Goal: Task Accomplishment & Management: Manage account settings

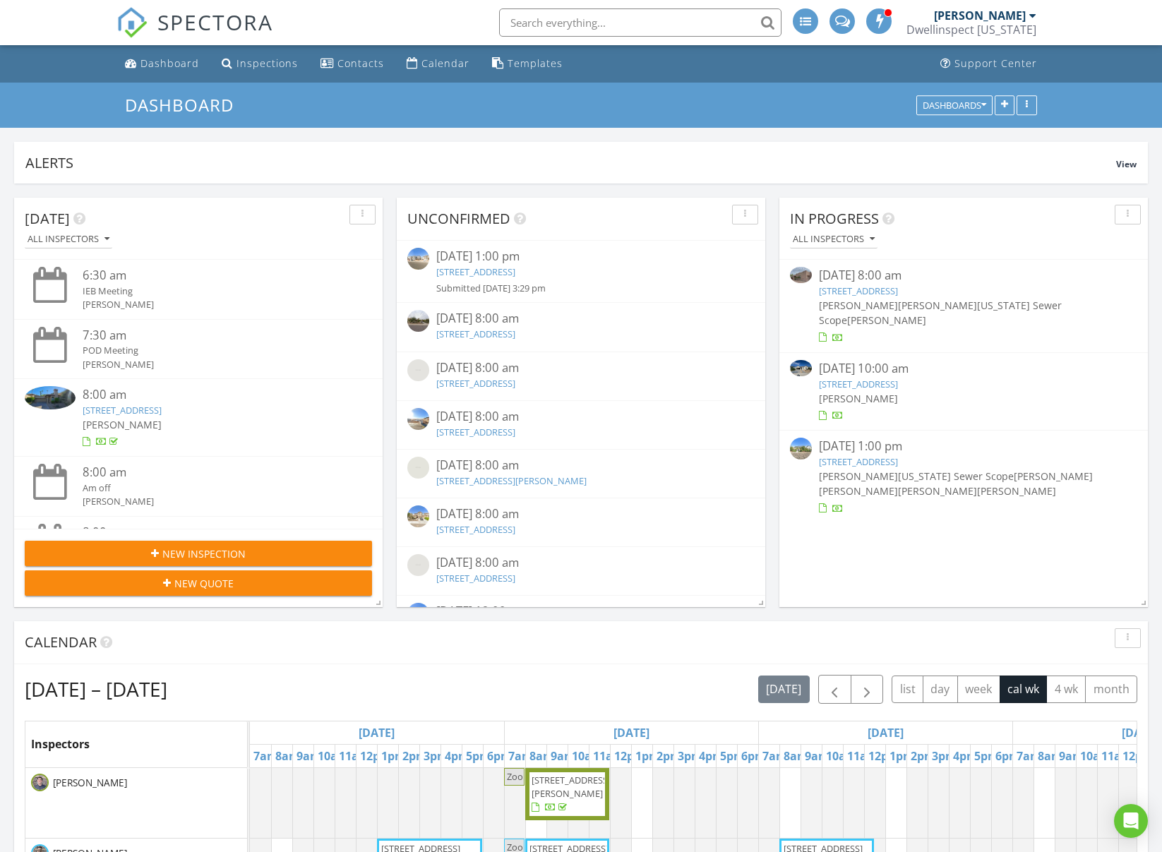
scroll to position [3299, 1163]
click at [657, 28] on input "text" at bounding box center [640, 22] width 282 height 28
paste input "6733 N 14th St"
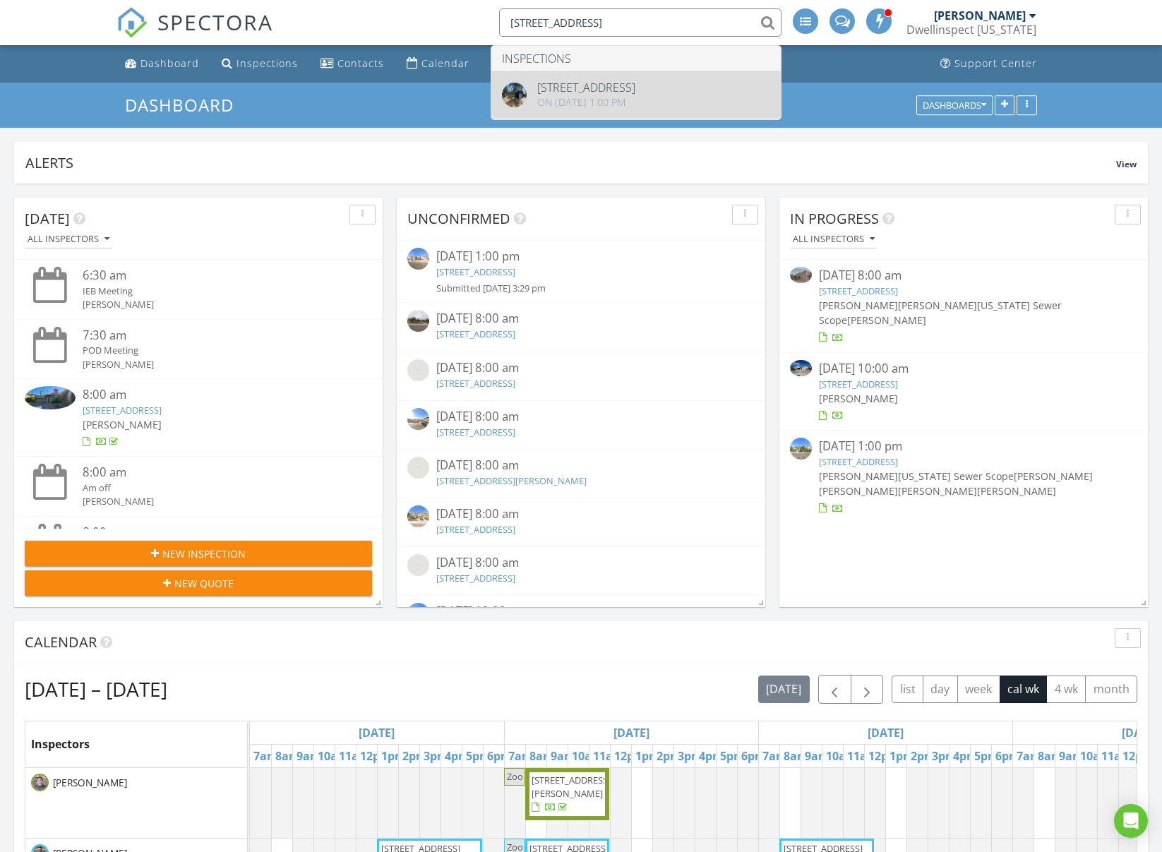
type input "6733 N 14th St"
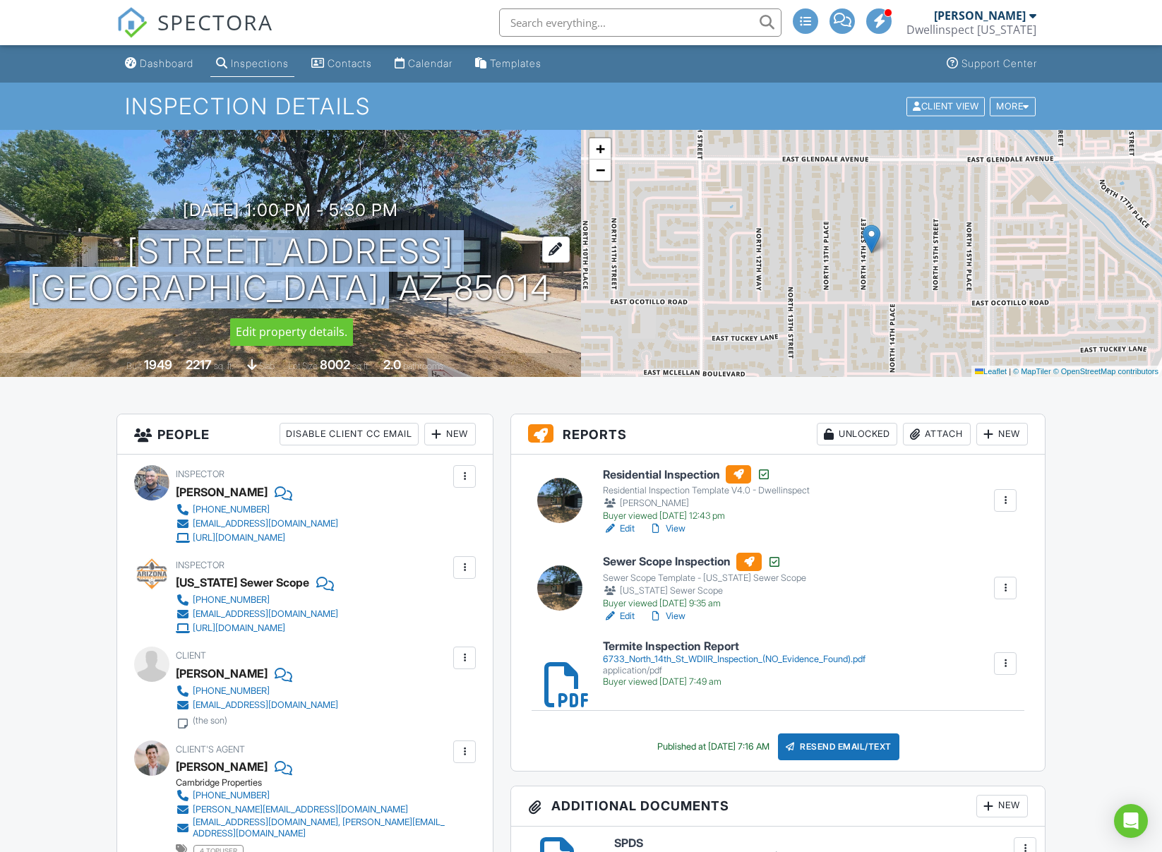
copy h1 "6733 N 14th St Phoenix, AZ 85014"
drag, startPoint x: 149, startPoint y: 242, endPoint x: 458, endPoint y: 276, distance: 310.5
click at [445, 294] on h1 "6733 N 14th St Phoenix, AZ 85014" at bounding box center [291, 270] width 523 height 75
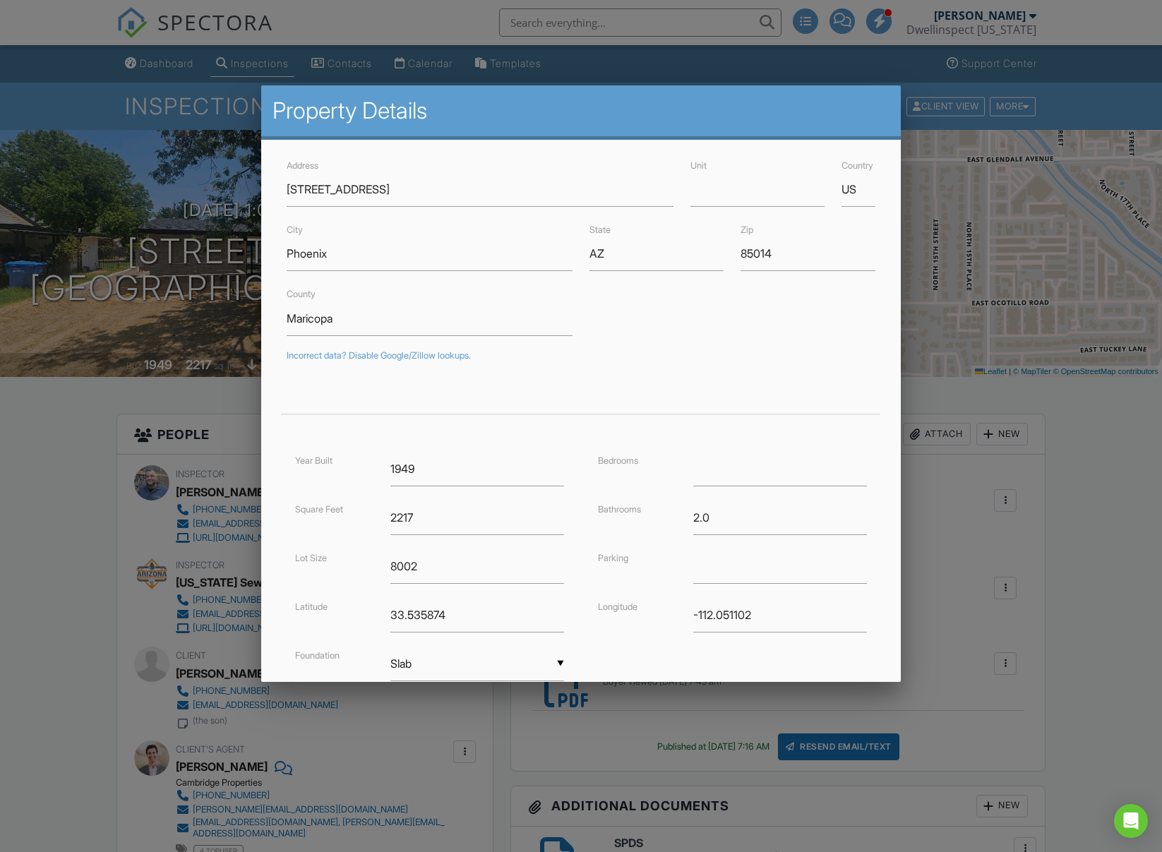
click at [1088, 565] on div at bounding box center [581, 462] width 1162 height 1066
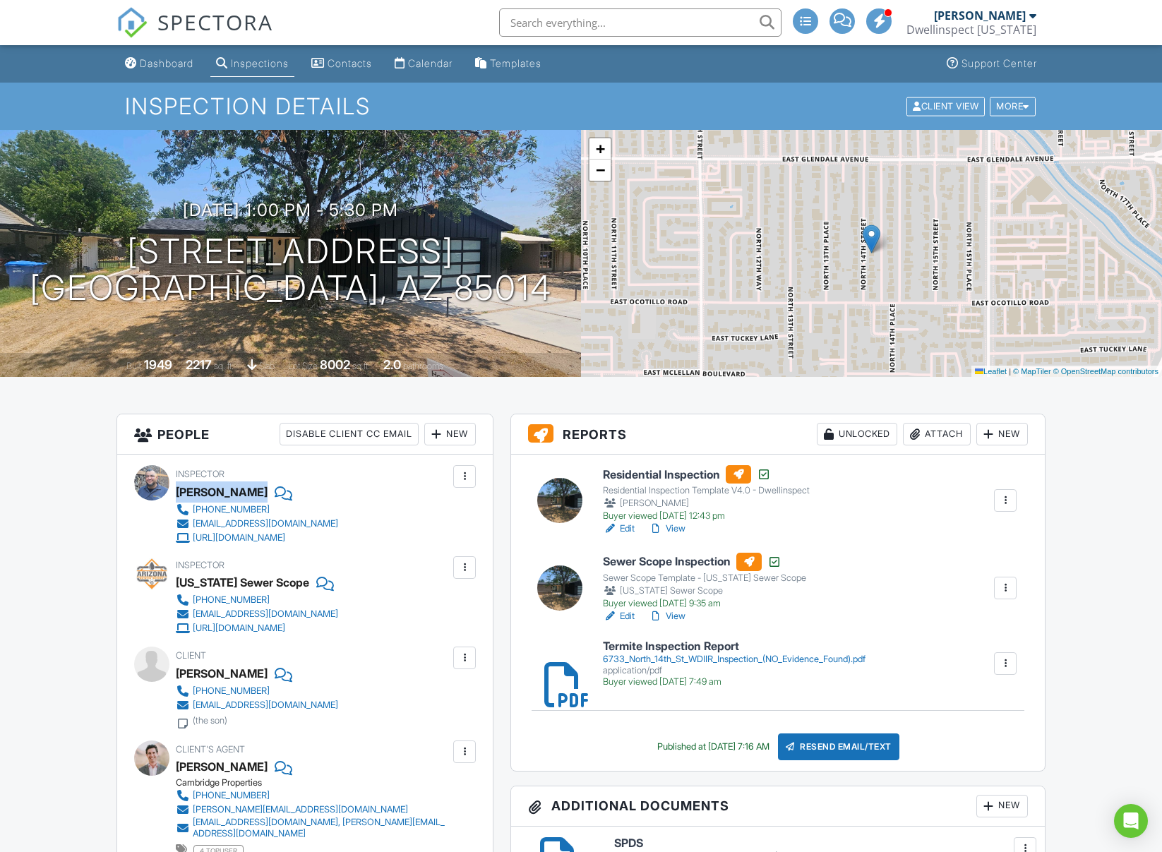
drag, startPoint x: 176, startPoint y: 492, endPoint x: 263, endPoint y: 492, distance: 86.9
click at [263, 492] on div "[PERSON_NAME]" at bounding box center [263, 492] width 174 height 21
copy div "[PERSON_NAME]"
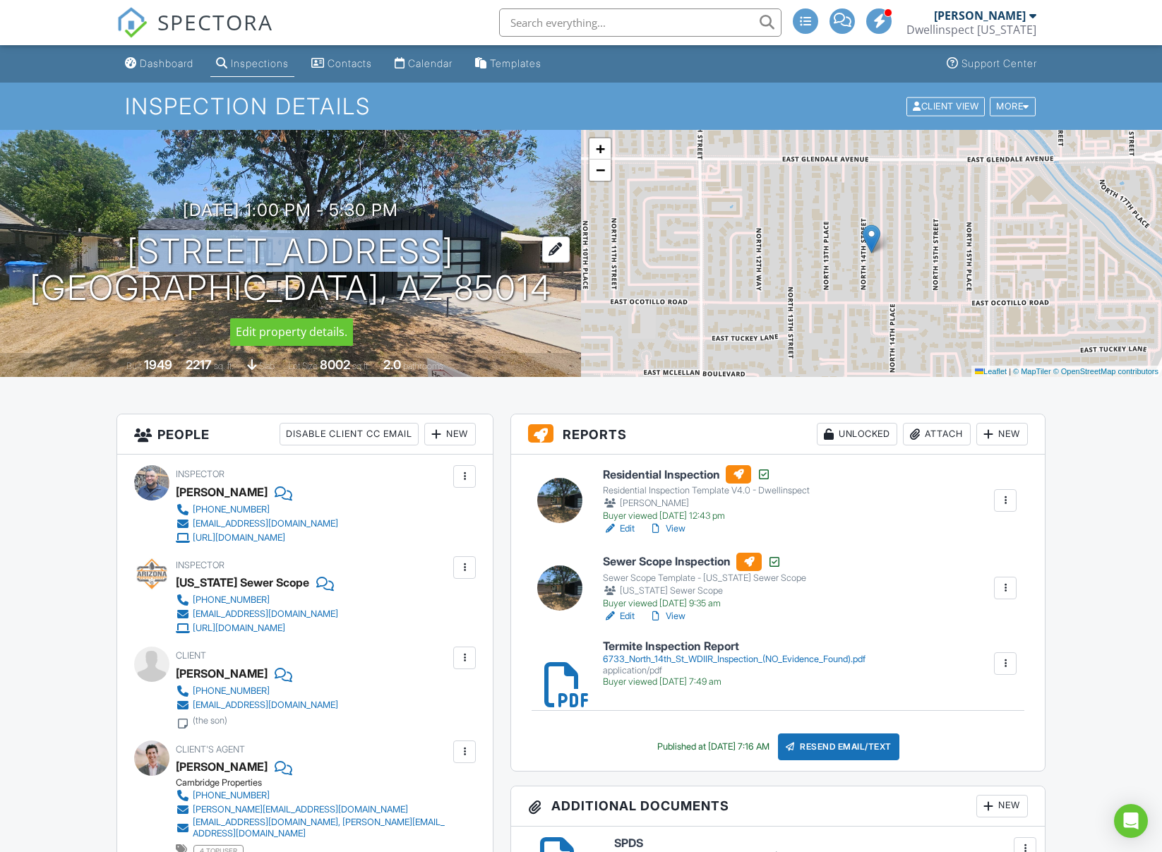
drag, startPoint x: 160, startPoint y: 252, endPoint x: 426, endPoint y: 252, distance: 266.2
click at [426, 252] on h1 "6733 N 14th St Phoenix, AZ 85014" at bounding box center [291, 270] width 523 height 75
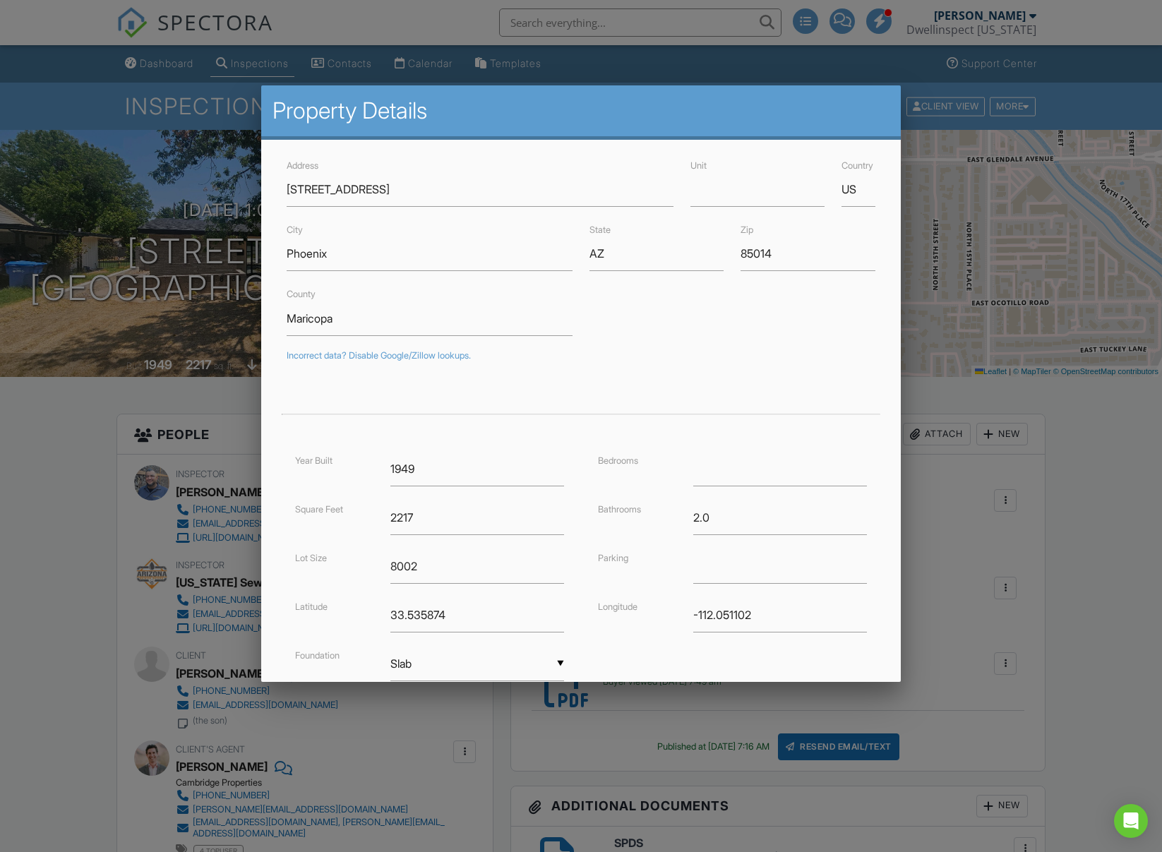
click at [170, 64] on div at bounding box center [581, 462] width 1162 height 1066
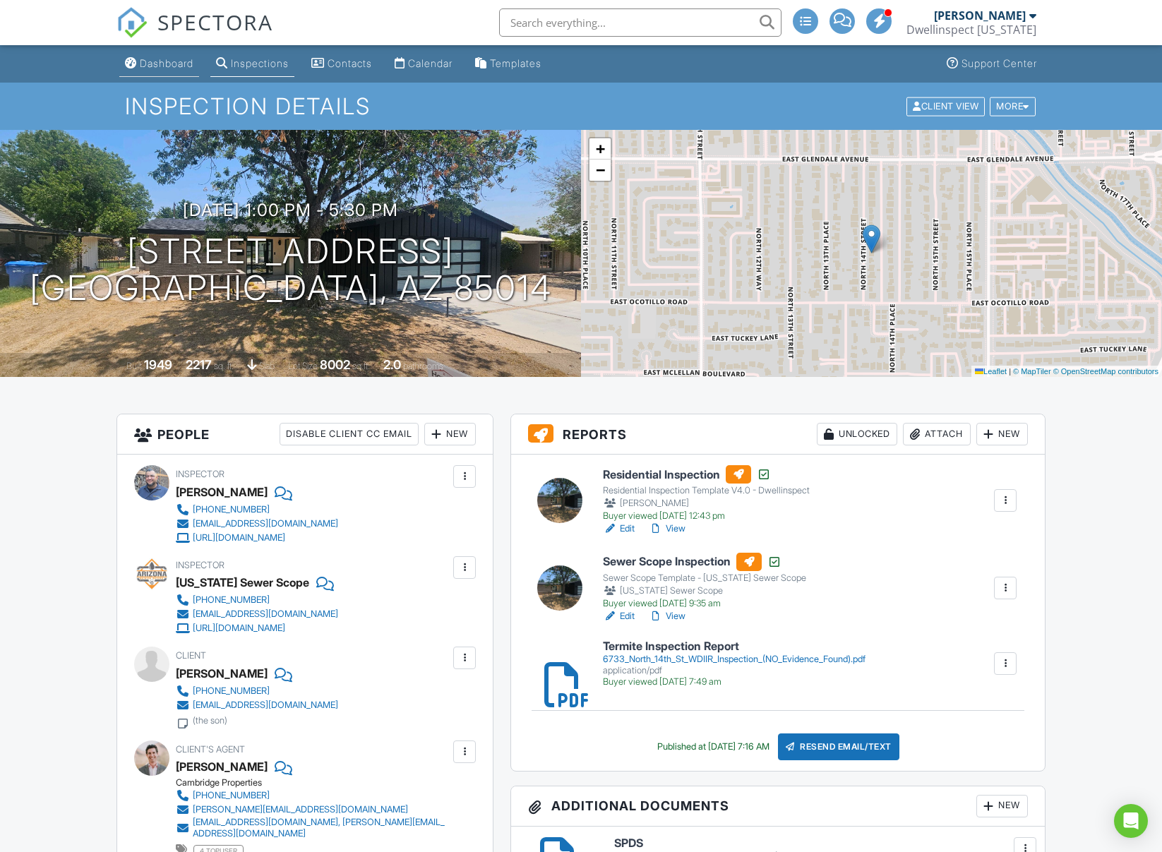
click at [168, 66] on div "Dashboard" at bounding box center [167, 63] width 54 height 12
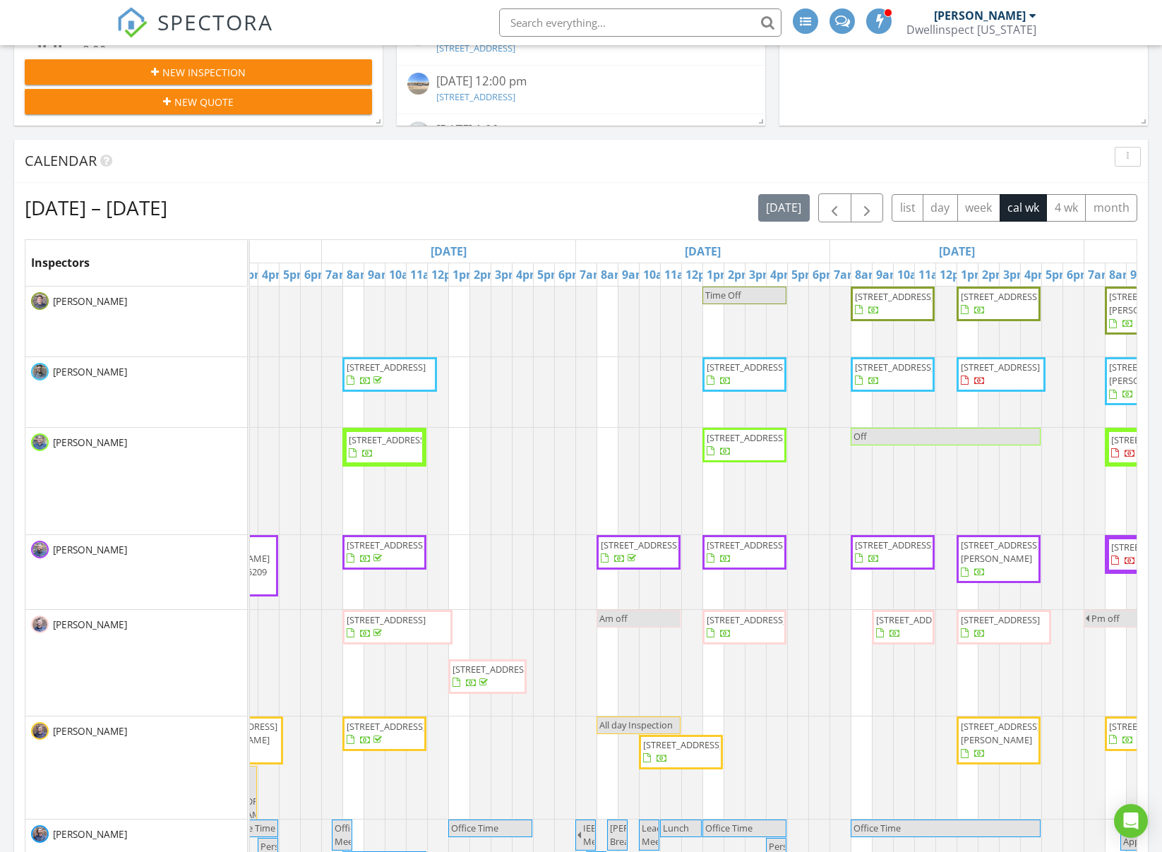
scroll to position [481, 0]
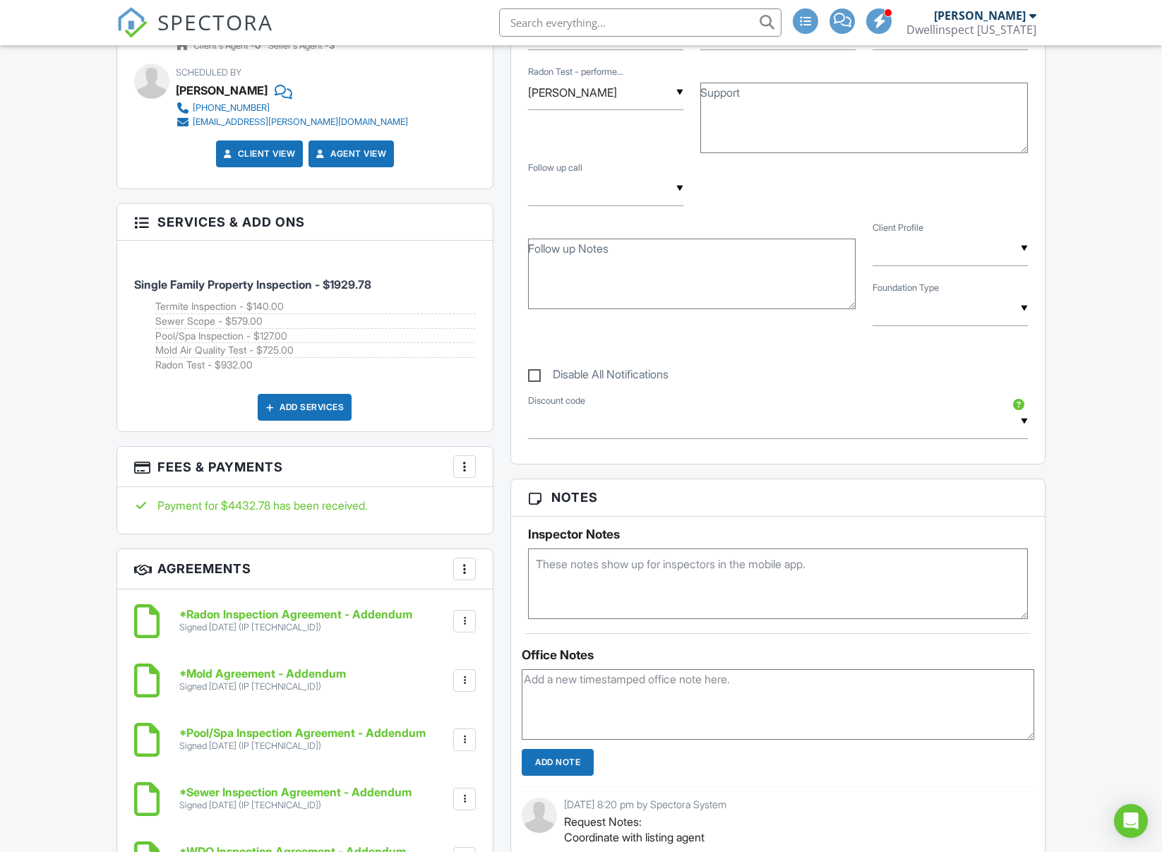
scroll to position [1273, 0]
click at [309, 407] on div "Add Services" at bounding box center [305, 406] width 94 height 27
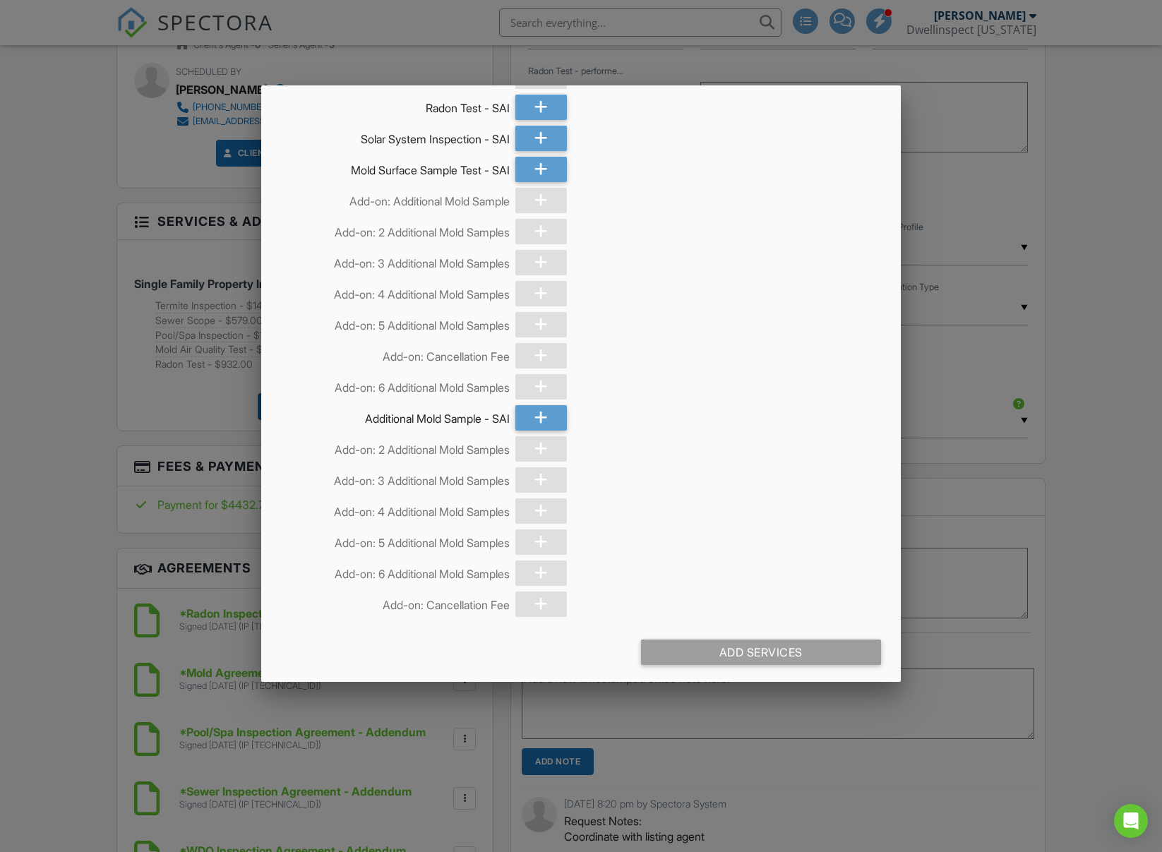
scroll to position [5783, 0]
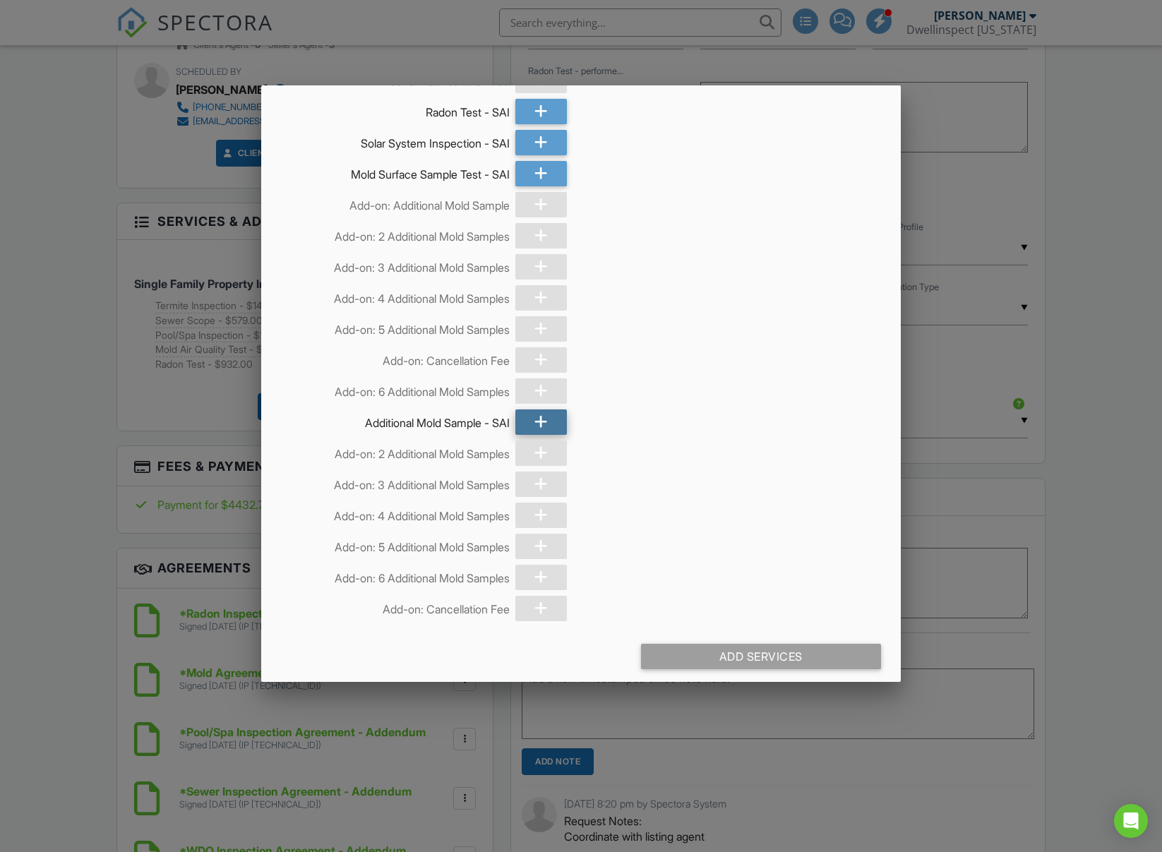
click at [535, 434] on icon at bounding box center [541, 422] width 13 height 25
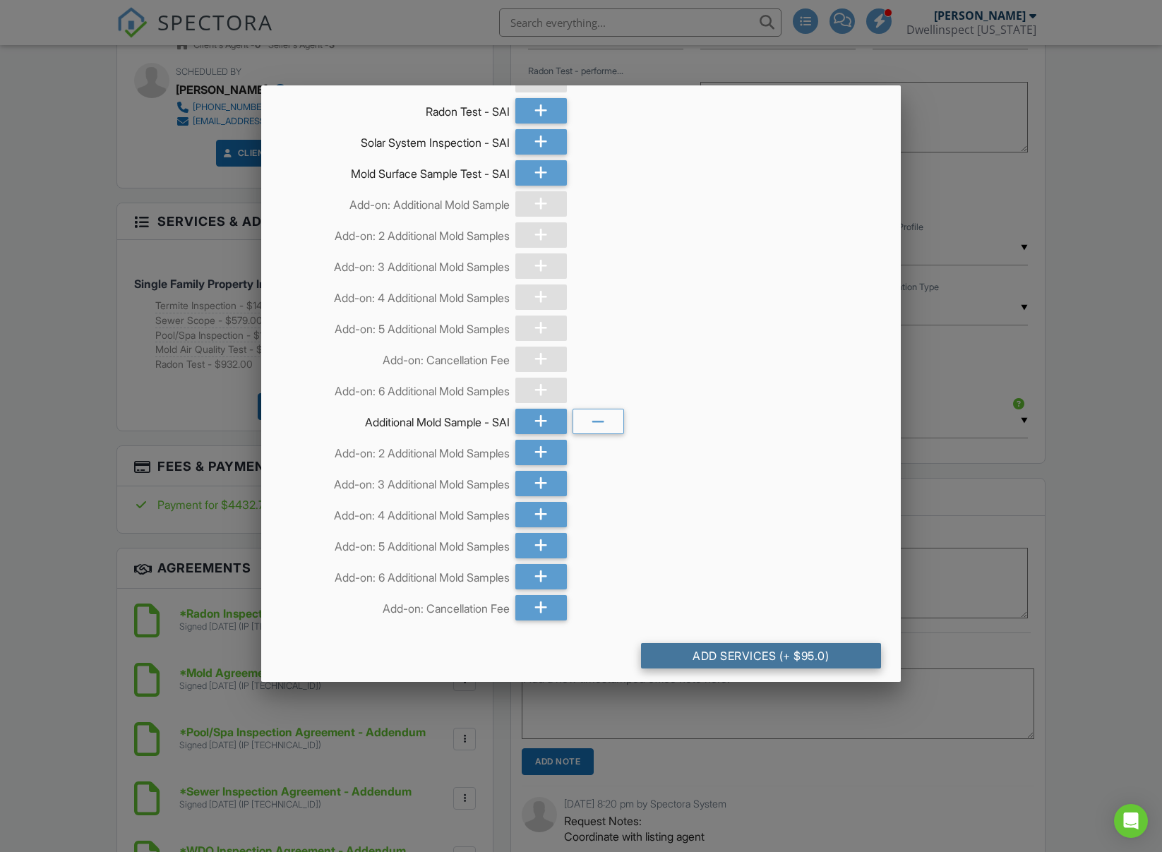
click at [734, 667] on div "Add Services (+ $95.0)" at bounding box center [761, 655] width 240 height 25
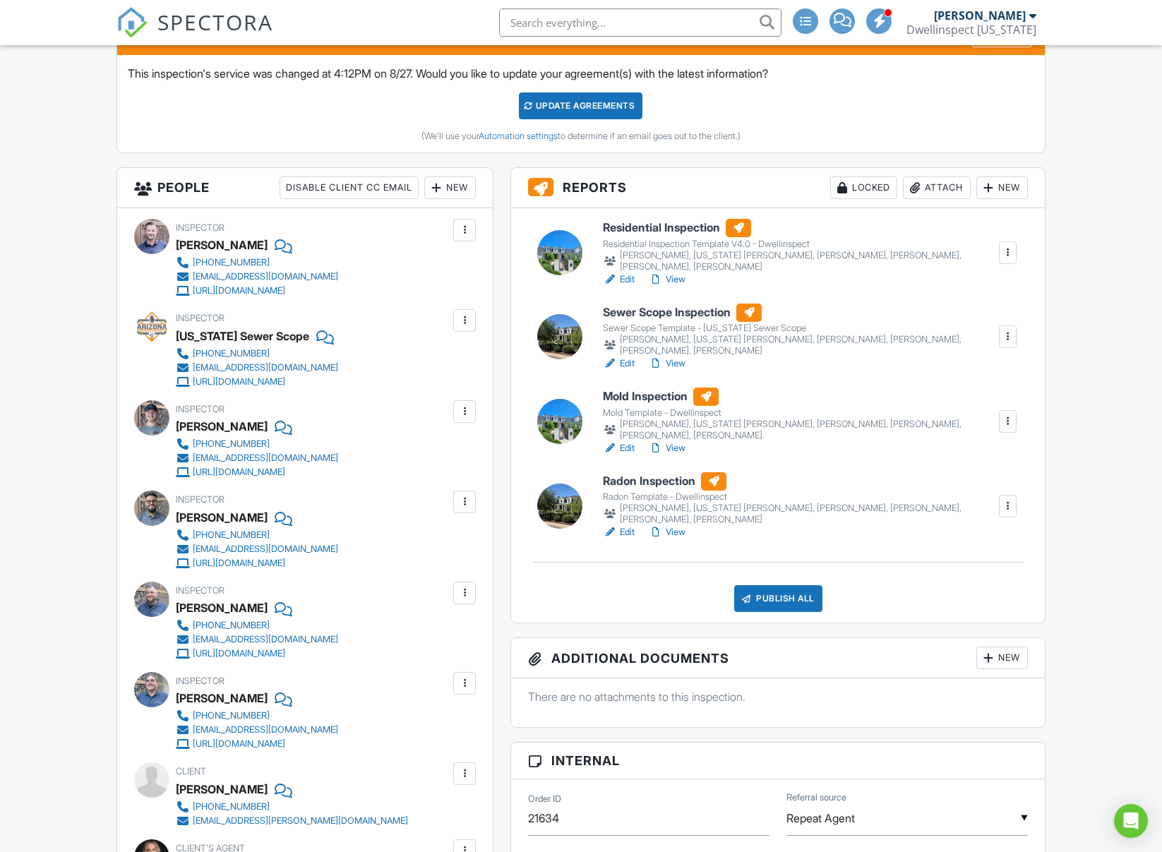
scroll to position [400, 0]
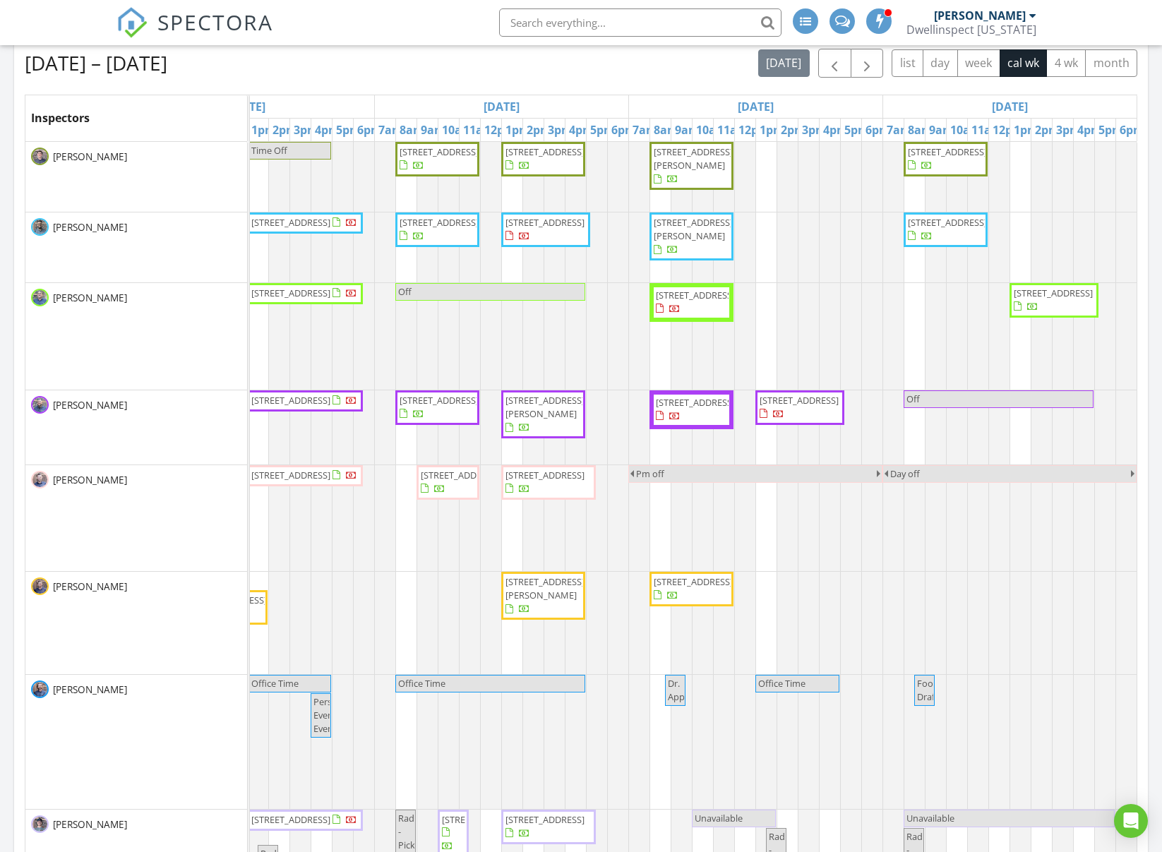
scroll to position [0, 819]
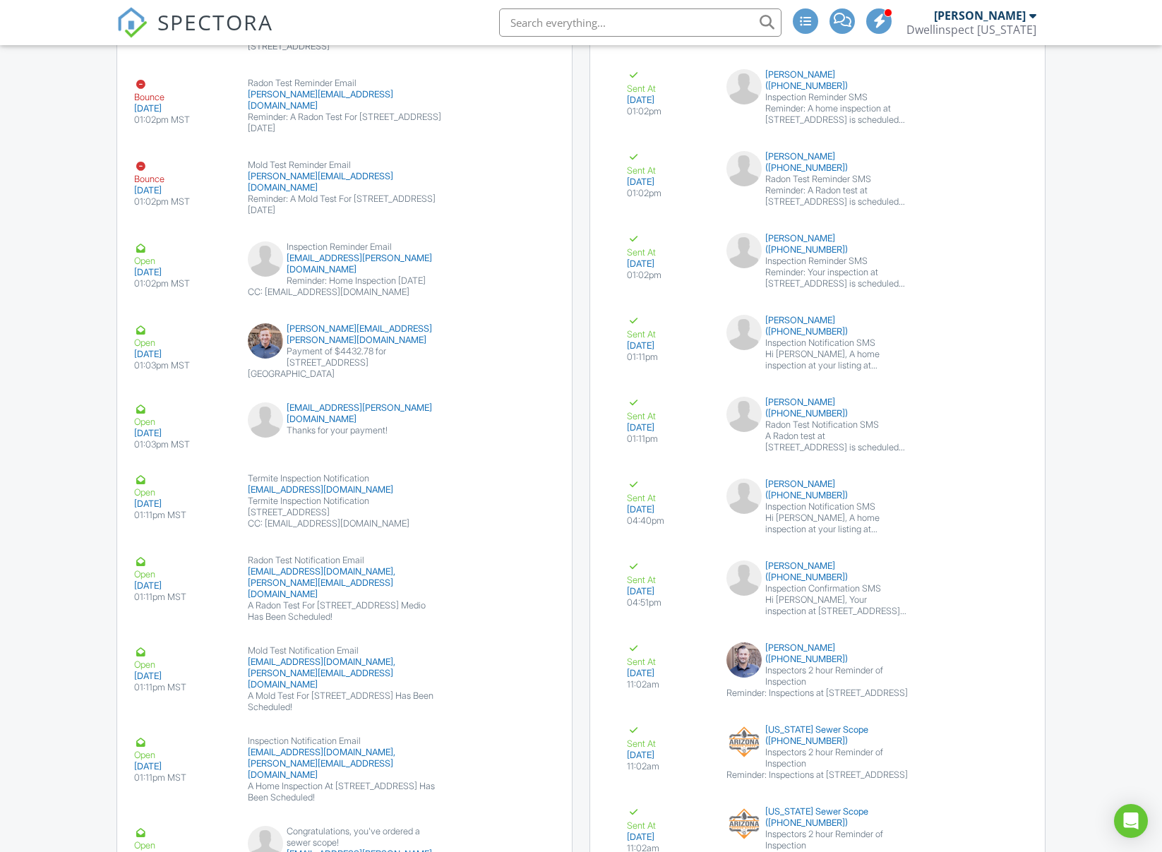
scroll to position [3393, 0]
